Goal: Find contact information: Find contact information

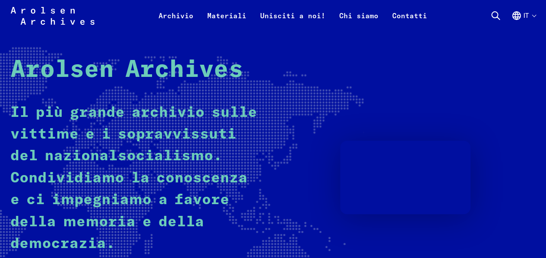
scroll to position [50, 0]
click at [409, 16] on link "Contatti" at bounding box center [409, 20] width 49 height 21
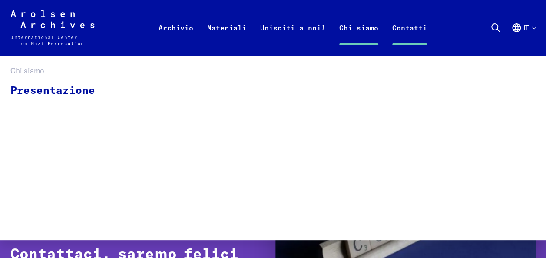
click at [358, 29] on link "Chi siamo" at bounding box center [358, 38] width 53 height 35
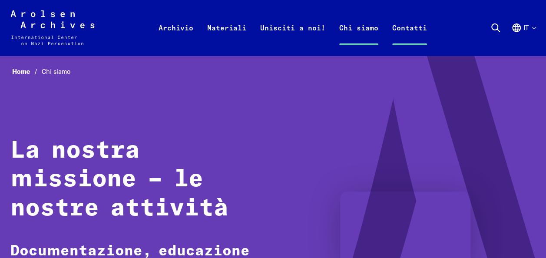
click at [419, 29] on link "Contatti" at bounding box center [409, 38] width 49 height 35
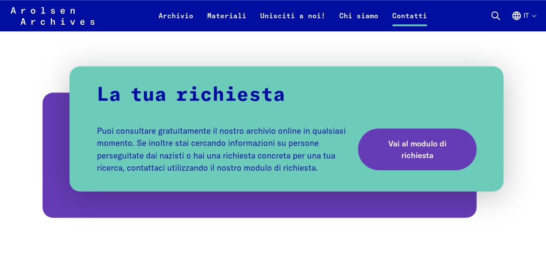
scroll to position [465, 0]
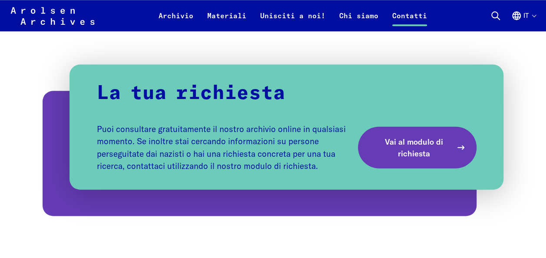
click at [399, 145] on span "Vai al modulo di richiesta" at bounding box center [413, 146] width 76 height 23
